Goal: Task Accomplishment & Management: Manage account settings

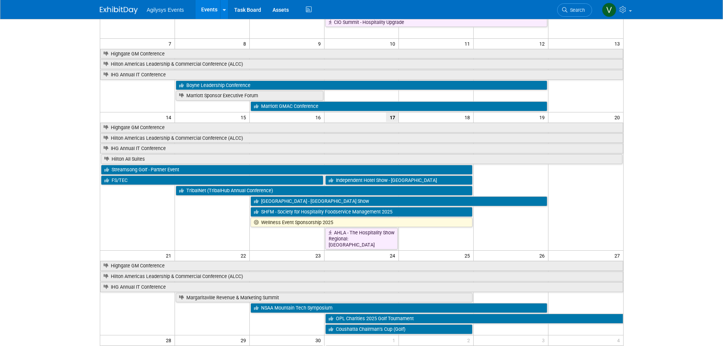
scroll to position [190, 0]
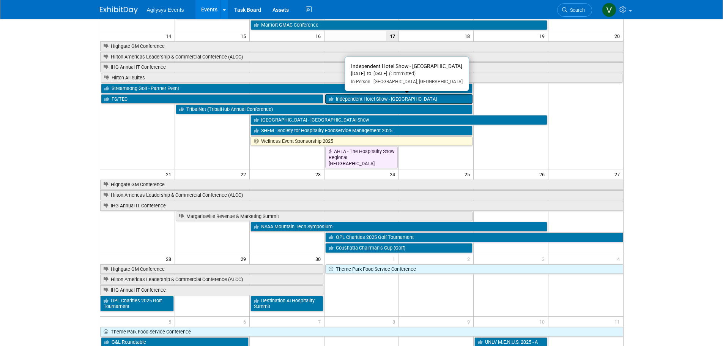
click at [360, 99] on link "Independent Hotel Show - [GEOGRAPHIC_DATA]" at bounding box center [399, 99] width 148 height 10
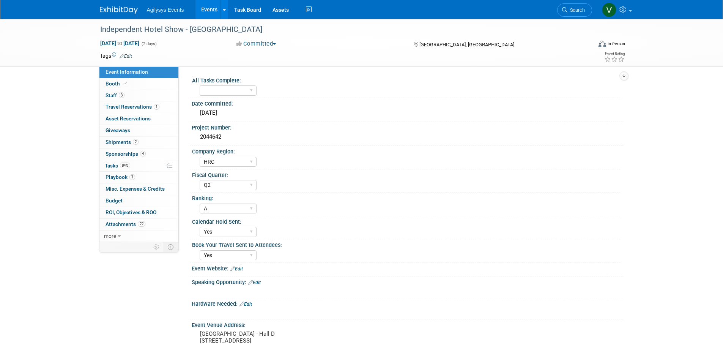
select select "HRC"
select select "Q2"
select select "A"
select select "Yes"
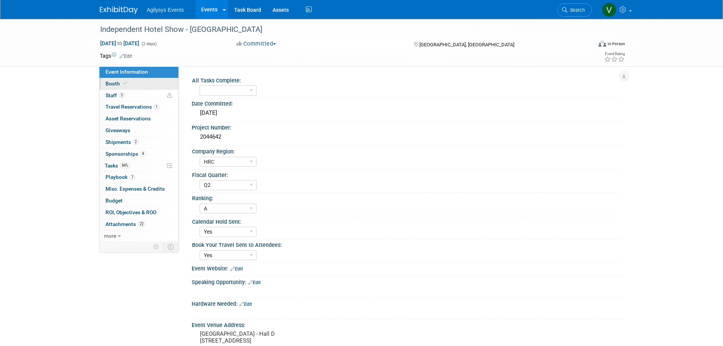
click at [126, 83] on icon at bounding box center [125, 83] width 4 height 4
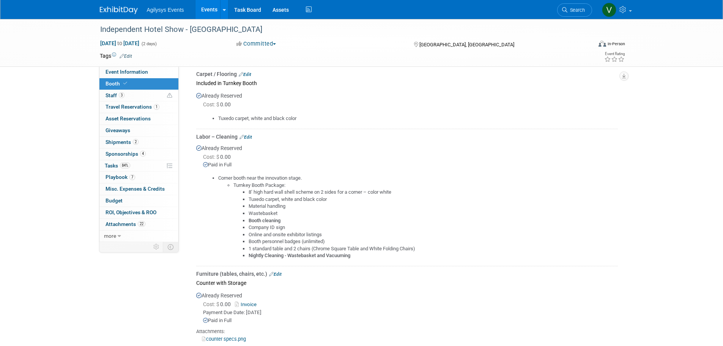
scroll to position [873, 0]
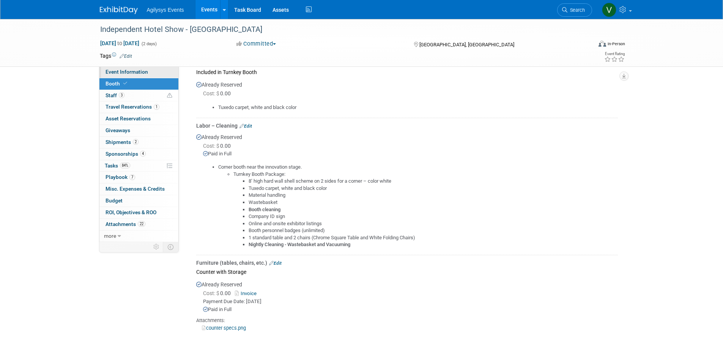
drag, startPoint x: 132, startPoint y: 79, endPoint x: 135, endPoint y: 73, distance: 6.6
click at [132, 79] on link "Booth" at bounding box center [138, 83] width 79 height 11
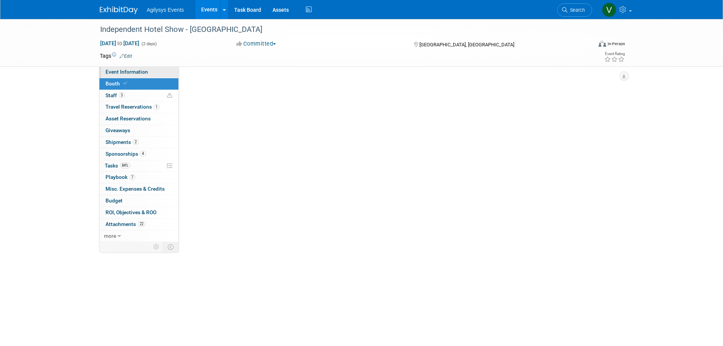
click at [138, 68] on link "Event Information" at bounding box center [138, 71] width 79 height 11
select select "HRC"
select select "Q2"
select select "A"
select select "Yes"
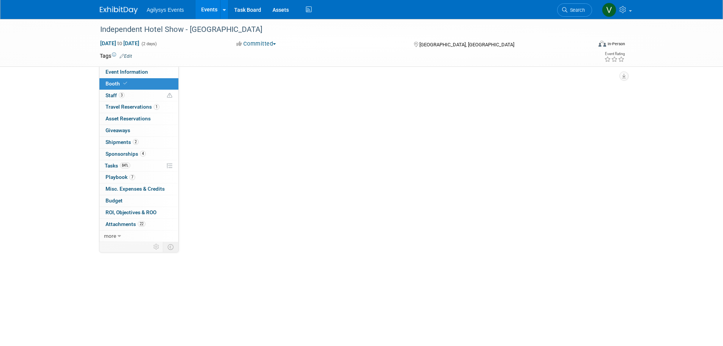
select select "Yes"
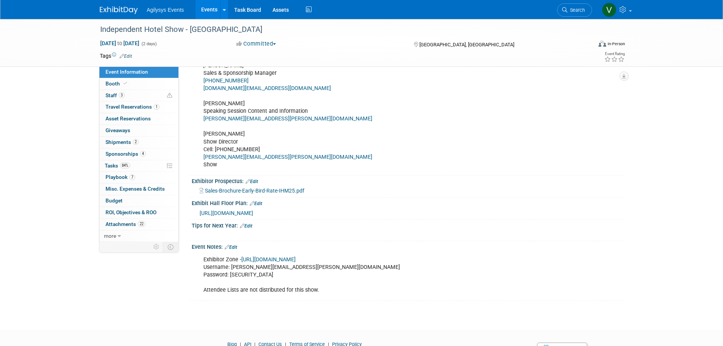
scroll to position [383, 0]
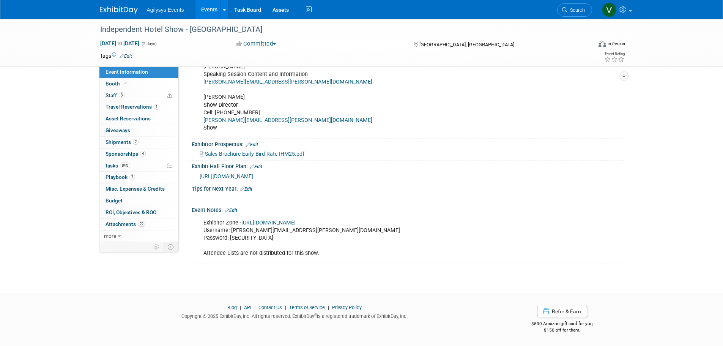
click at [296, 221] on link "https://independenthotelshow.us/__zone/login" at bounding box center [268, 222] width 54 height 6
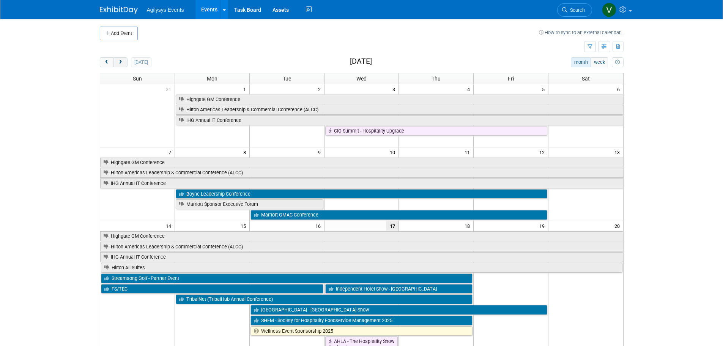
click at [122, 64] on span "next" at bounding box center [121, 62] width 6 height 5
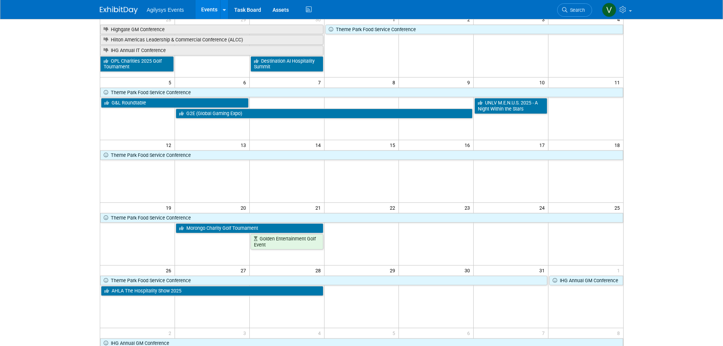
scroll to position [114, 0]
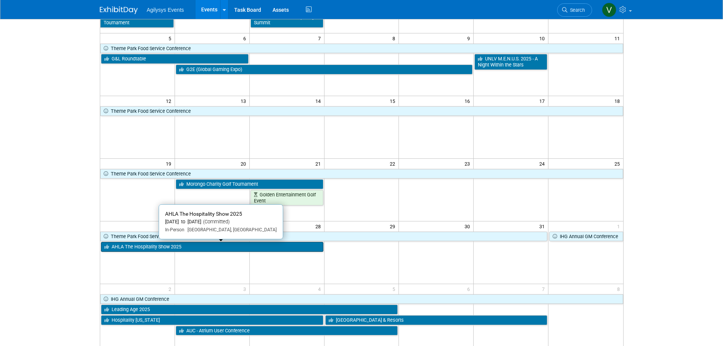
click at [181, 250] on link "AHLA The Hospitality Show 2025" at bounding box center [212, 247] width 222 height 10
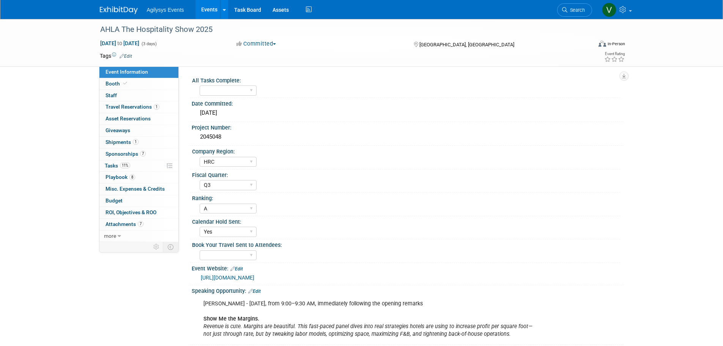
select select "HRC"
select select "Q3"
select select "A"
select select "Yes"
click at [115, 162] on span "Tasks 11%" at bounding box center [117, 165] width 25 height 6
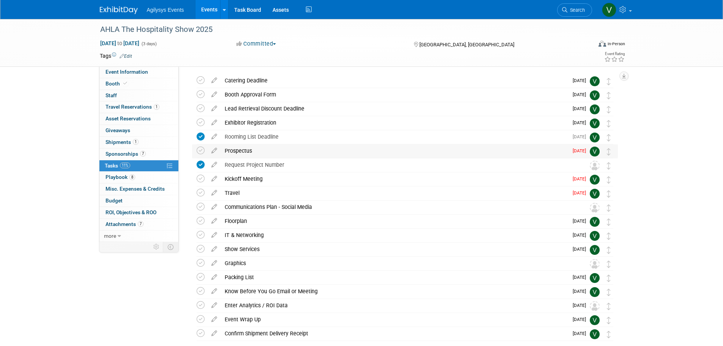
scroll to position [38, 0]
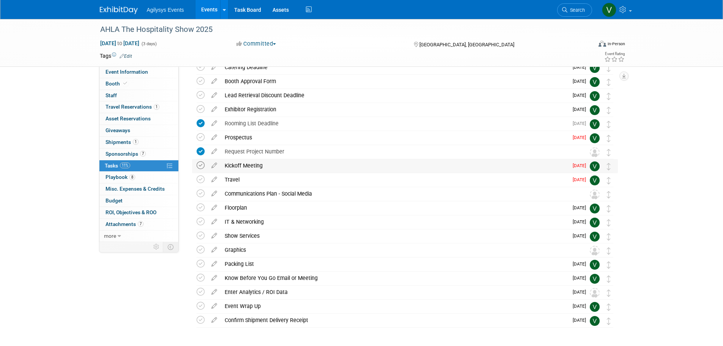
click at [201, 166] on icon at bounding box center [201, 165] width 8 height 8
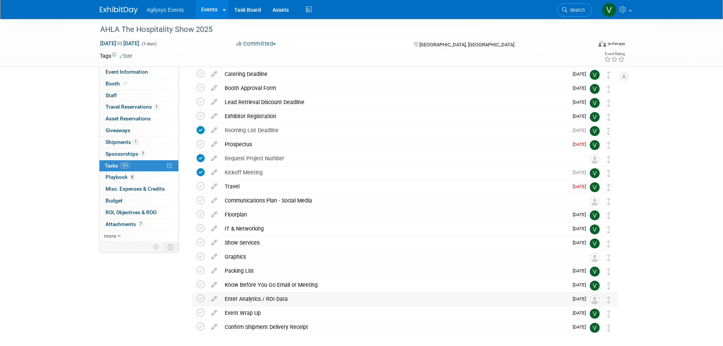
scroll to position [0, 0]
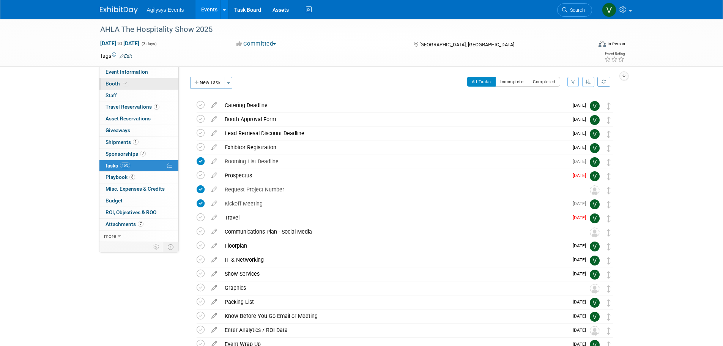
click at [122, 82] on span at bounding box center [125, 83] width 7 height 6
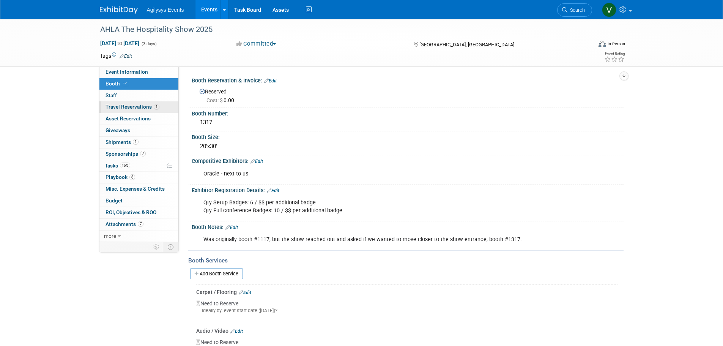
drag, startPoint x: 117, startPoint y: 98, endPoint x: 122, endPoint y: 104, distance: 7.5
click at [117, 98] on link "0 Staff 0" at bounding box center [138, 95] width 79 height 11
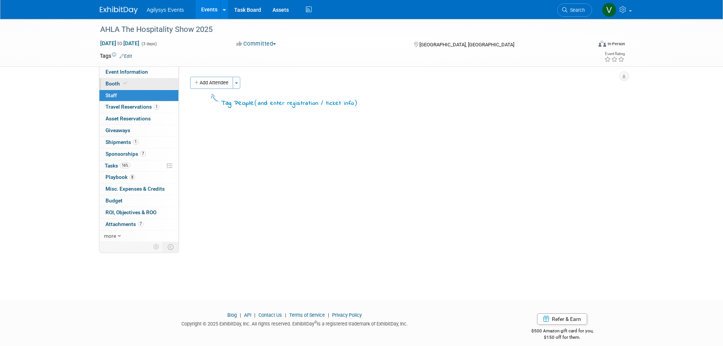
click at [130, 84] on link "Booth" at bounding box center [138, 83] width 79 height 11
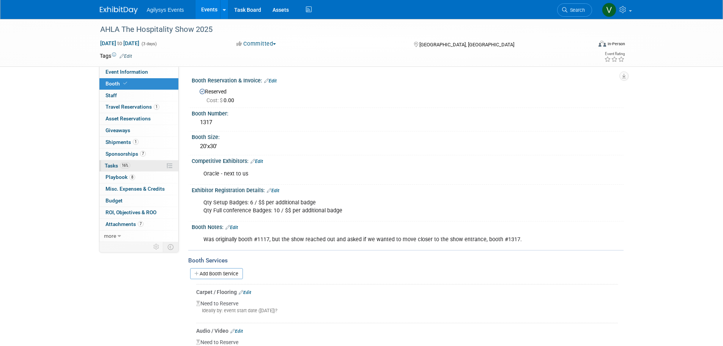
click at [135, 164] on link "16% Tasks 16%" at bounding box center [138, 165] width 79 height 11
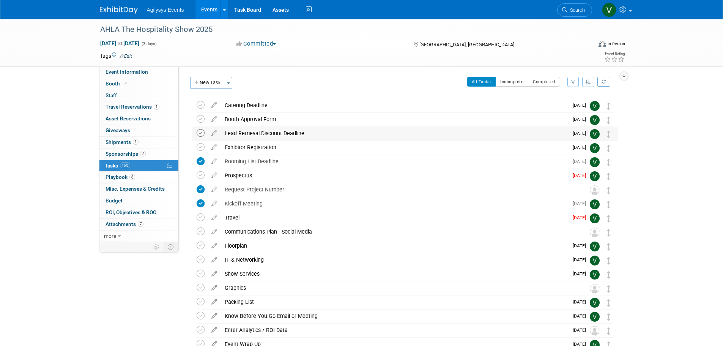
click at [198, 133] on icon at bounding box center [201, 133] width 8 height 8
click at [124, 76] on link "Event Information" at bounding box center [138, 71] width 79 height 11
select select "HRC"
select select "Q3"
select select "A"
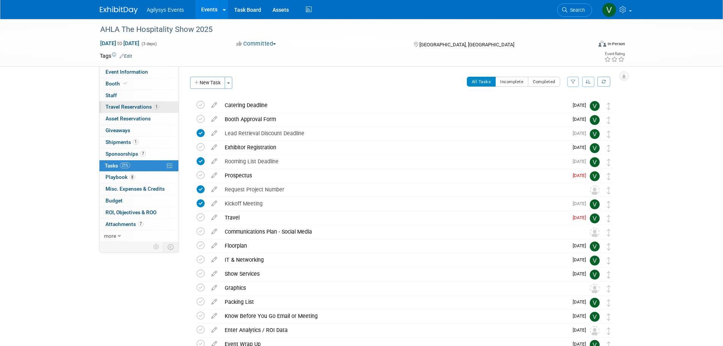
select select "Yes"
